Goal: Ask a question

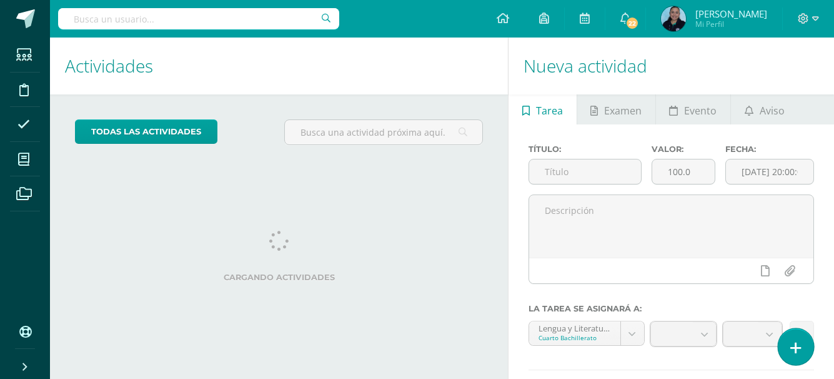
click at [792, 349] on icon at bounding box center [796, 348] width 11 height 14
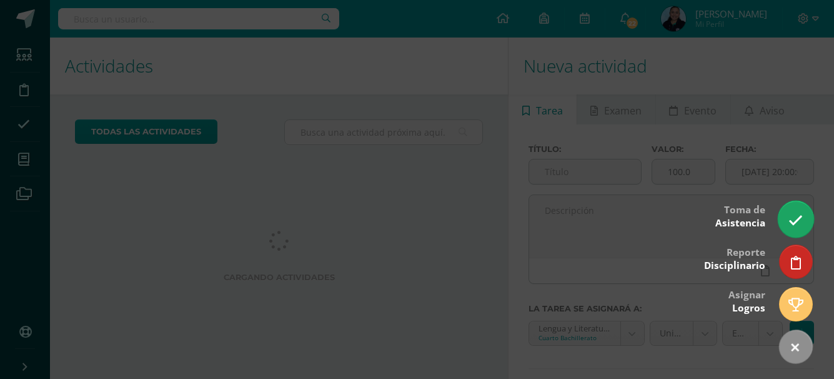
click at [802, 214] on icon at bounding box center [796, 220] width 14 height 14
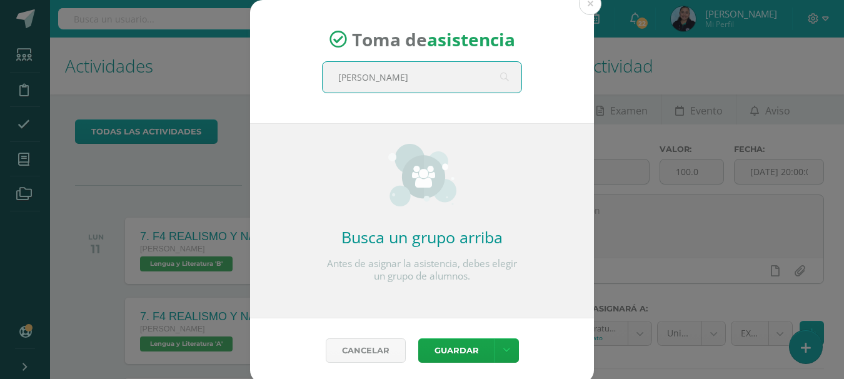
type input "quino a"
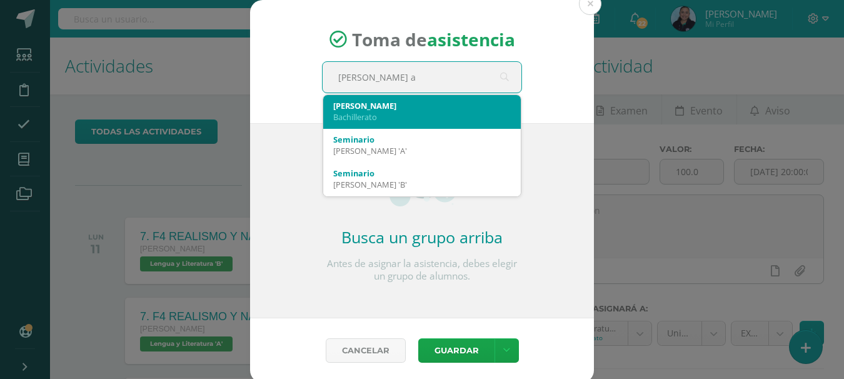
click at [351, 112] on div "Bachillerato" at bounding box center [421, 116] width 177 height 11
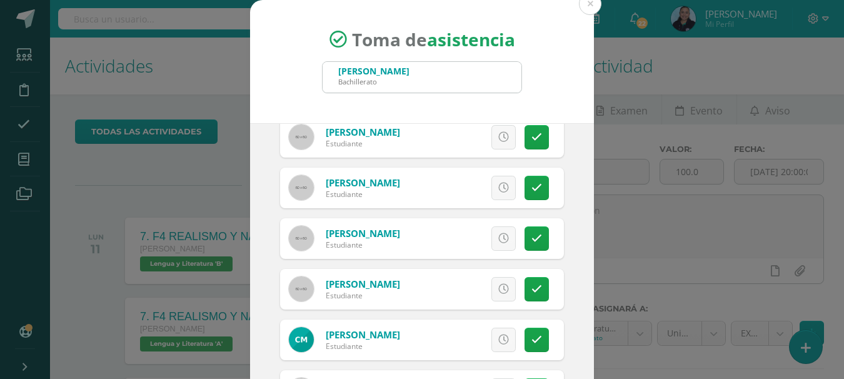
scroll to position [750, 0]
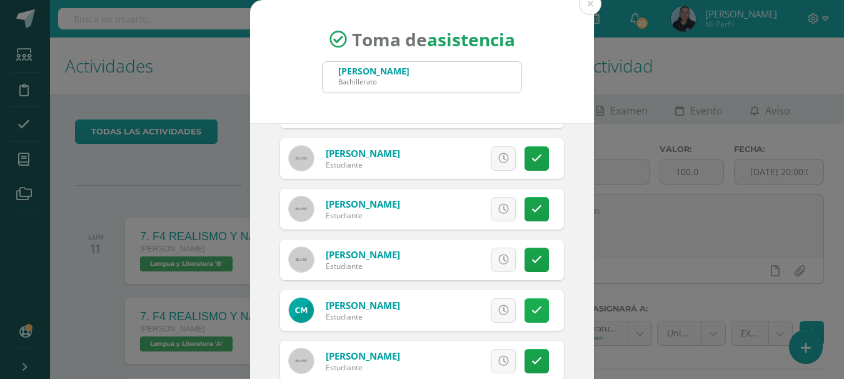
click at [524, 309] on link at bounding box center [536, 310] width 24 height 24
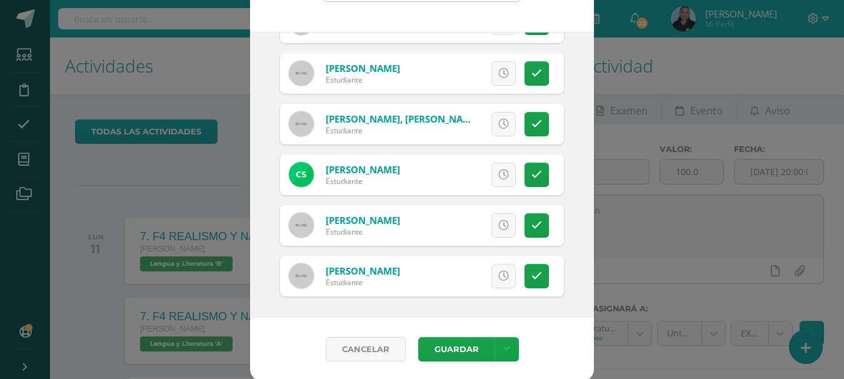
scroll to position [94, 0]
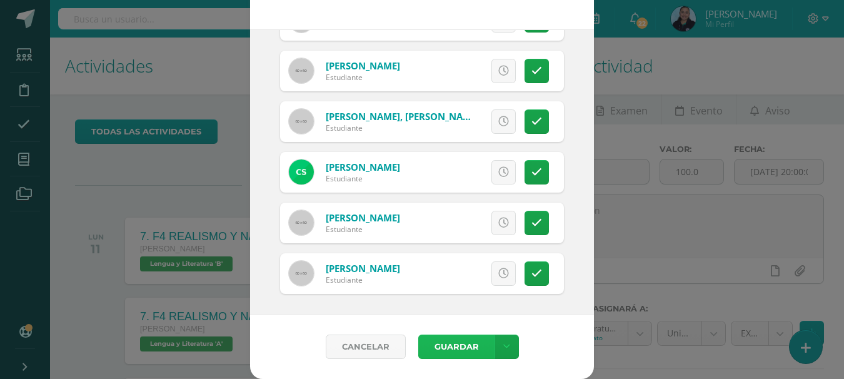
click at [456, 348] on button "Guardar" at bounding box center [456, 346] width 76 height 24
